Goal: Navigation & Orientation: Go to known website

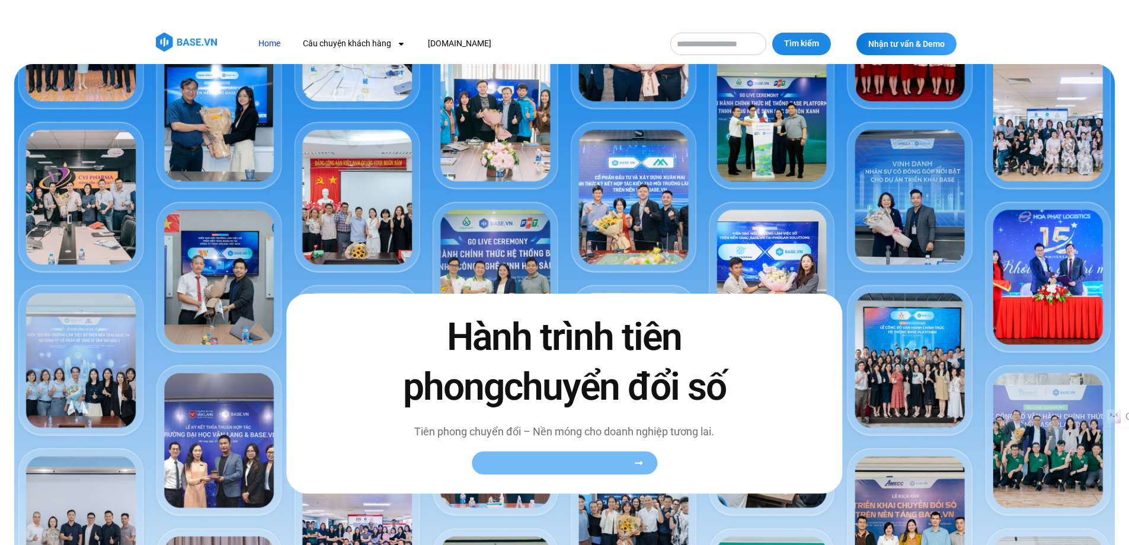
click at [529, 463] on span "Xem toàn bộ câu chuyện khách hàng" at bounding box center [558, 462] width 145 height 9
click at [185, 42] on img at bounding box center [186, 42] width 61 height 19
click at [180, 36] on img at bounding box center [186, 42] width 61 height 19
click at [437, 40] on link "[DOMAIN_NAME]" at bounding box center [459, 44] width 81 height 22
